Goal: Transaction & Acquisition: Purchase product/service

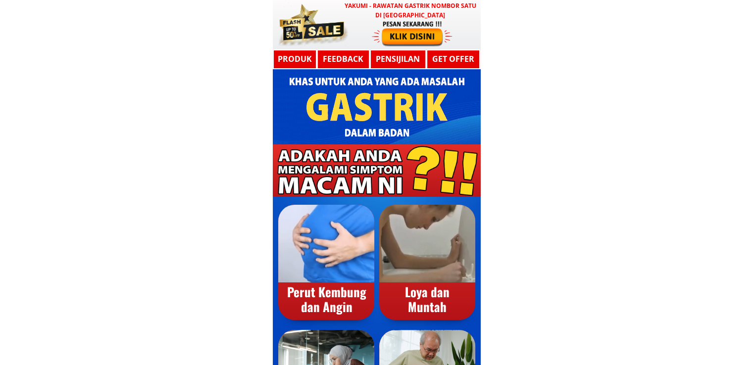
click at [406, 14] on h3 "YAKUMI - Rawatan Gastrik Nombor Satu di [GEOGRAPHIC_DATA]" at bounding box center [411, 10] width 136 height 19
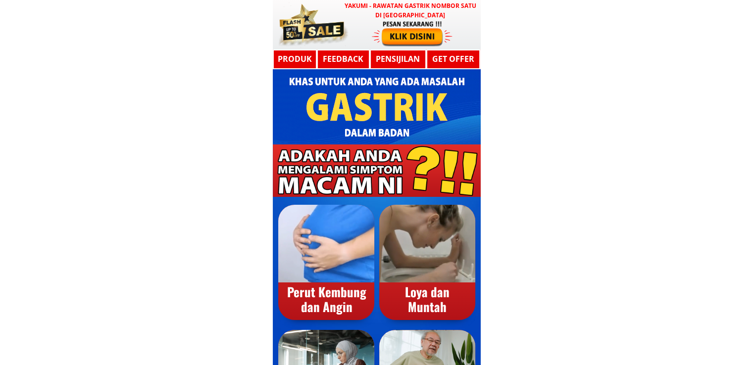
click at [418, 28] on div at bounding box center [412, 33] width 81 height 27
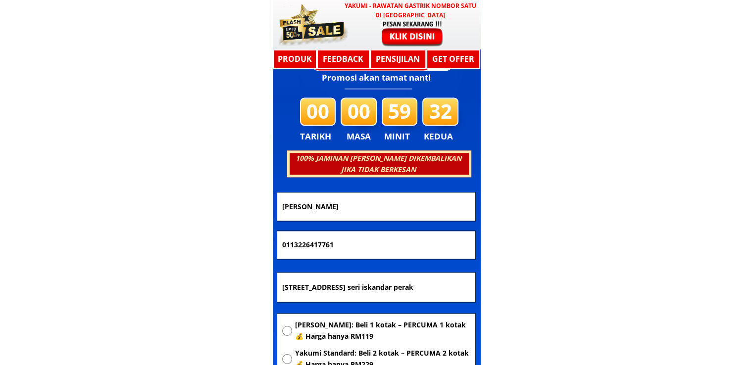
scroll to position [5302, 0]
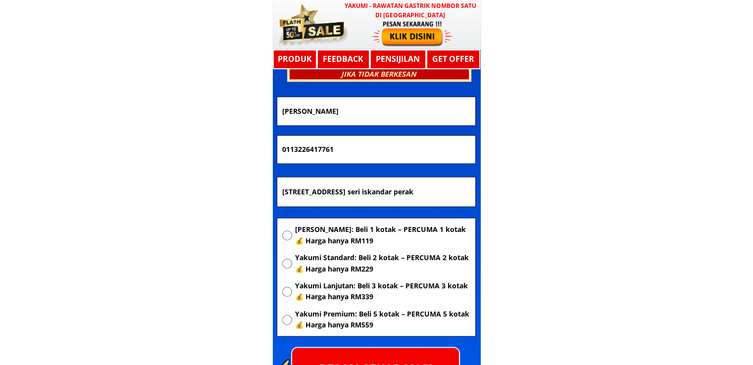
click at [417, 181] on input "[STREET_ADDRESS] seri iskandar perak" at bounding box center [376, 192] width 193 height 30
paste input "[STREET_ADDRESS]"
type input "[STREET_ADDRESS]"
drag, startPoint x: 380, startPoint y: 150, endPoint x: 164, endPoint y: 152, distance: 215.9
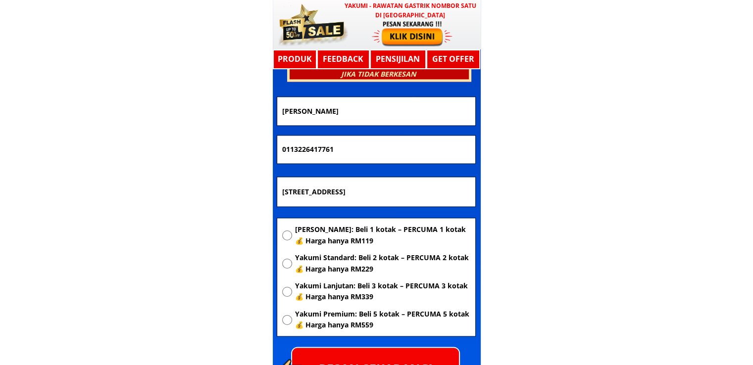
paste input "9-730 1176"
click at [311, 149] on input "019-730 1176" at bounding box center [376, 150] width 193 height 28
click at [296, 150] on input "019-7301176" at bounding box center [376, 150] width 193 height 28
type input "0197301176"
drag, startPoint x: 369, startPoint y: 109, endPoint x: 168, endPoint y: 109, distance: 200.5
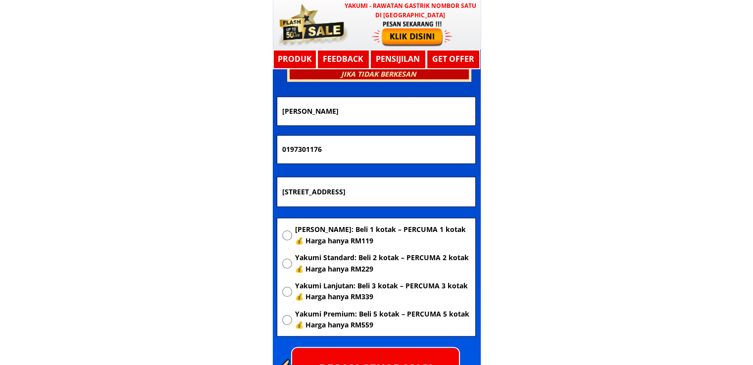
paste input "SELAMAT BIN [PERSON_NAME]"
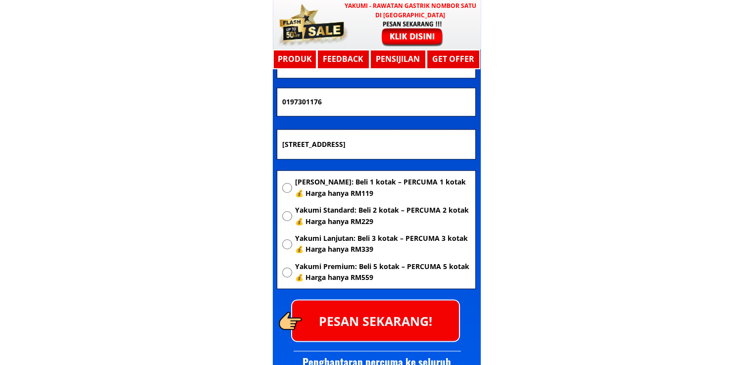
scroll to position [5401, 0]
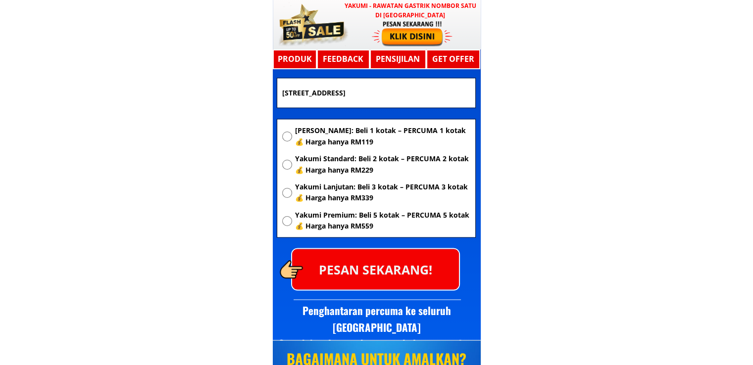
type input "SELAMAT BIN [PERSON_NAME]"
click at [375, 261] on p "PESAN SEKARANG!" at bounding box center [375, 269] width 167 height 40
click at [328, 131] on span "[PERSON_NAME]: Beli 1 kotak – PERCUMA 1 kotak 💰 Harga hanya RM119" at bounding box center [382, 136] width 175 height 22
radio input "true"
drag, startPoint x: 393, startPoint y: 285, endPoint x: 393, endPoint y: 276, distance: 9.4
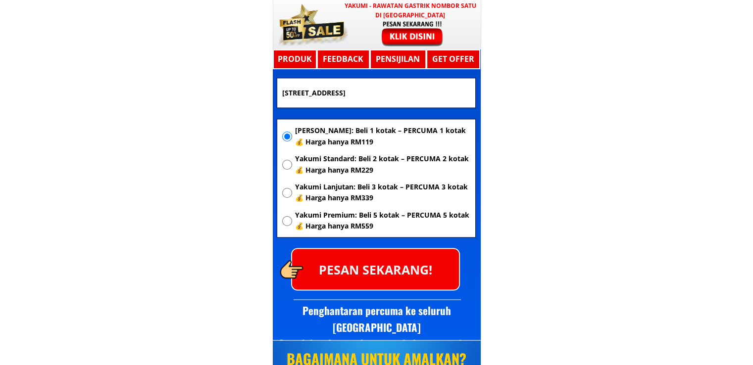
click at [393, 285] on p "PESAN SEKARANG!" at bounding box center [375, 269] width 167 height 40
